Goal: Task Accomplishment & Management: Use online tool/utility

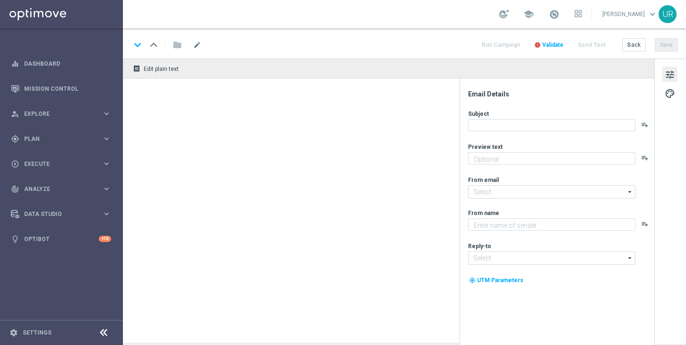
type textarea "Freispiele zu deinen EuroMillionen."
type textarea "Lottoland"
type input "[EMAIL_ADDRESS][DOMAIN_NAME]"
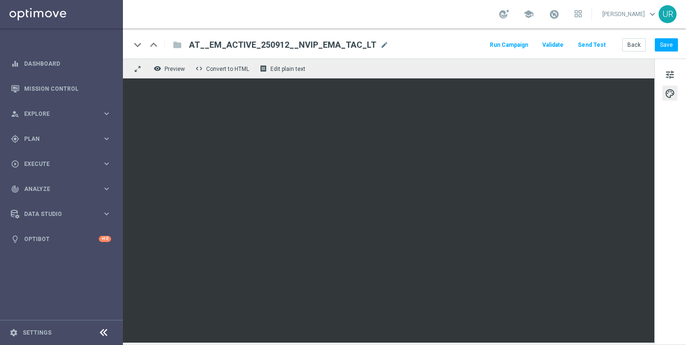
click at [585, 43] on button "Send Test" at bounding box center [591, 45] width 31 height 13
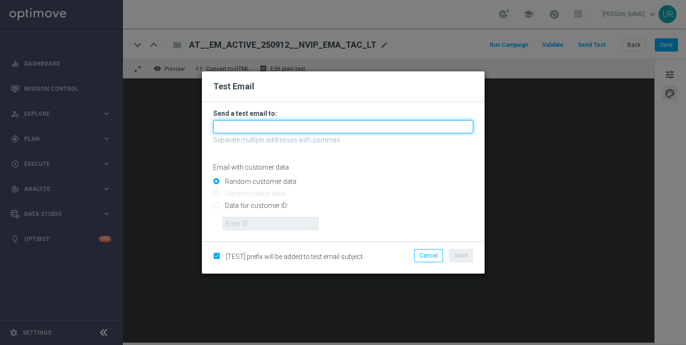
click at [394, 122] on input "text" at bounding box center [343, 126] width 260 height 13
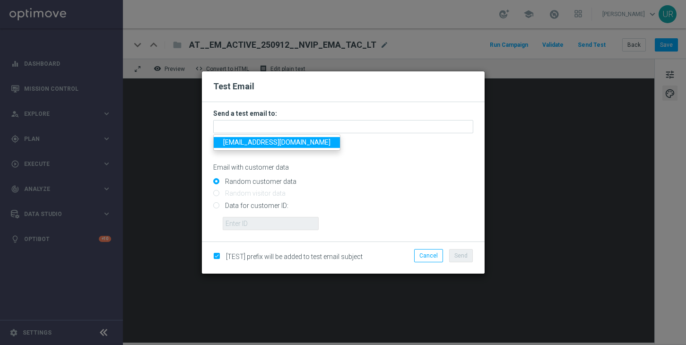
click at [246, 144] on span "[EMAIL_ADDRESS][DOMAIN_NAME]" at bounding box center [276, 142] width 107 height 8
type input "[EMAIL_ADDRESS][DOMAIN_NAME]"
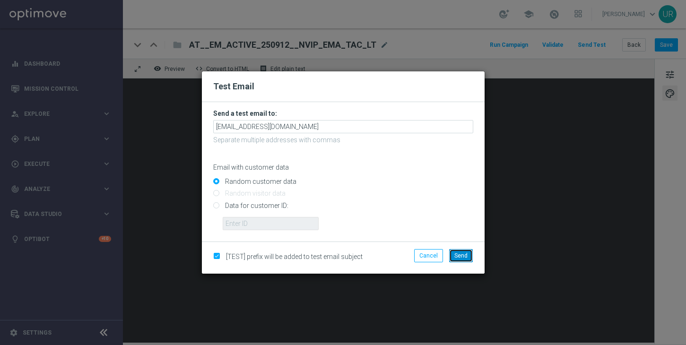
click at [460, 259] on button "Send" at bounding box center [461, 255] width 24 height 13
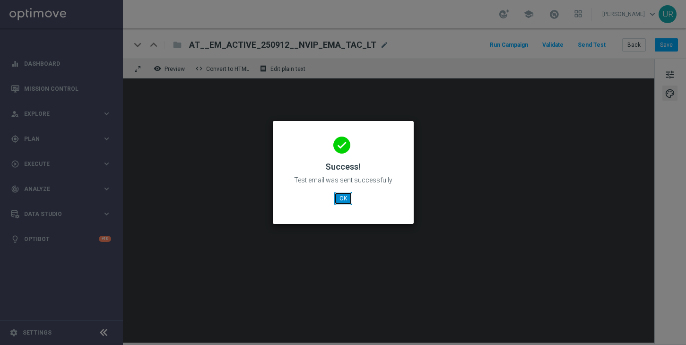
click at [345, 198] on button "OK" at bounding box center [343, 198] width 18 height 13
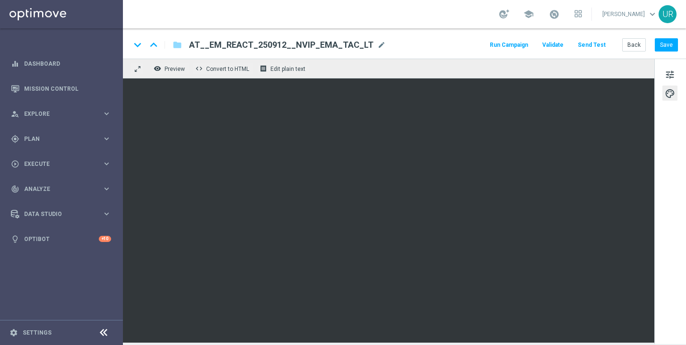
click at [595, 44] on button "Send Test" at bounding box center [591, 45] width 31 height 13
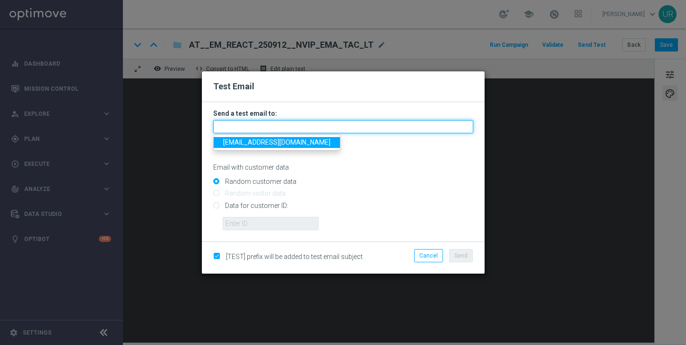
click at [277, 123] on input "text" at bounding box center [343, 126] width 260 height 13
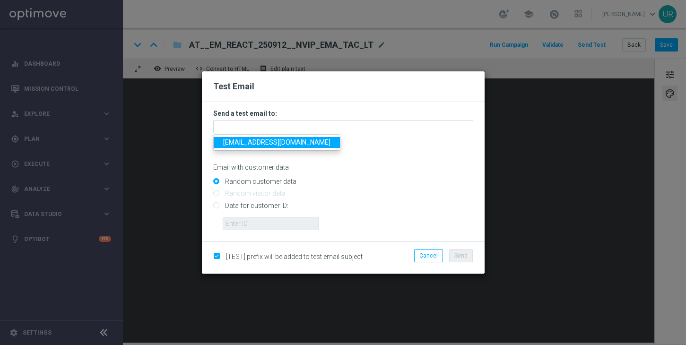
click at [248, 145] on span "[EMAIL_ADDRESS][DOMAIN_NAME]" at bounding box center [276, 142] width 107 height 8
type input "[EMAIL_ADDRESS][DOMAIN_NAME]"
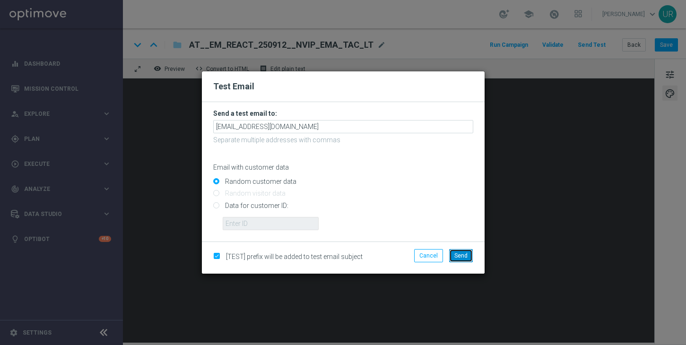
click at [464, 260] on button "Send" at bounding box center [461, 255] width 24 height 13
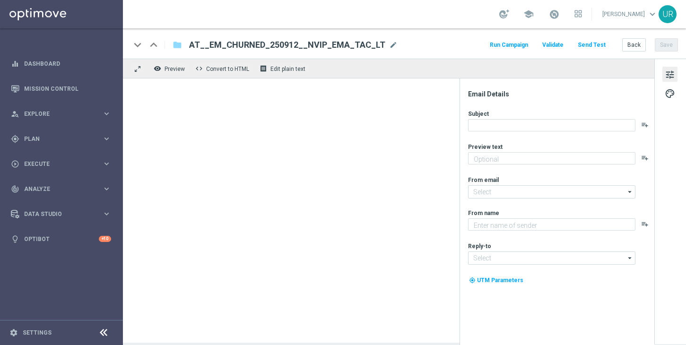
type textarea "Freispiele zu deinen EuroMillionen."
type input "[EMAIL_ADDRESS][DOMAIN_NAME]"
type textarea "Lottoland"
type input "[EMAIL_ADDRESS][DOMAIN_NAME]"
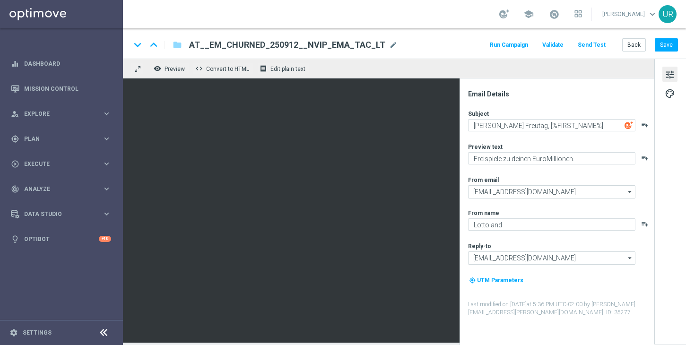
click at [592, 43] on button "Send Test" at bounding box center [591, 45] width 31 height 13
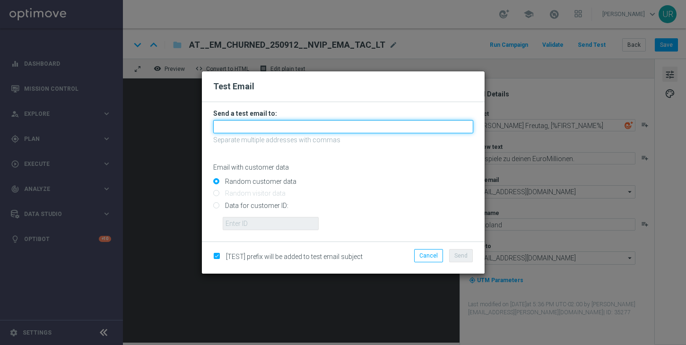
click at [379, 127] on input "text" at bounding box center [343, 126] width 260 height 13
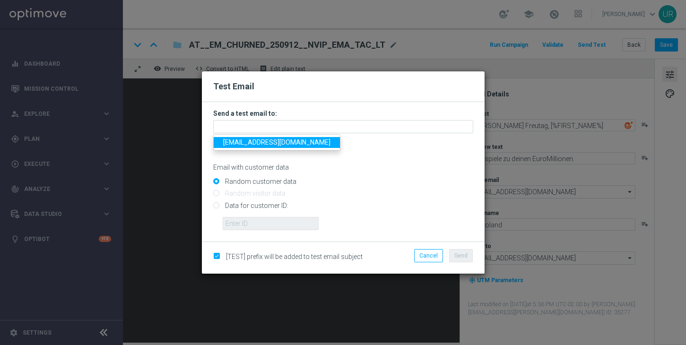
click at [250, 145] on span "[EMAIL_ADDRESS][DOMAIN_NAME]" at bounding box center [276, 142] width 107 height 8
type input "[EMAIL_ADDRESS][DOMAIN_NAME]"
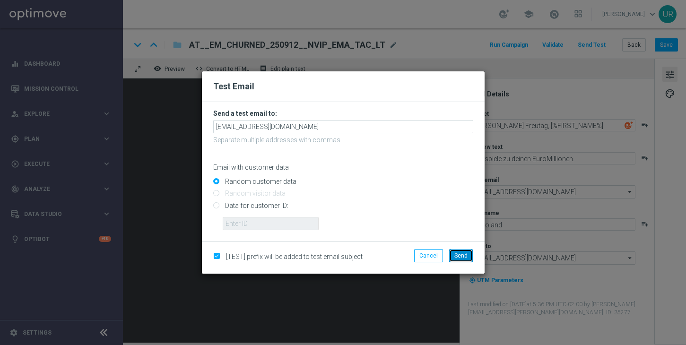
click at [461, 255] on span "Send" at bounding box center [460, 255] width 13 height 7
